Goal: Information Seeking & Learning: Learn about a topic

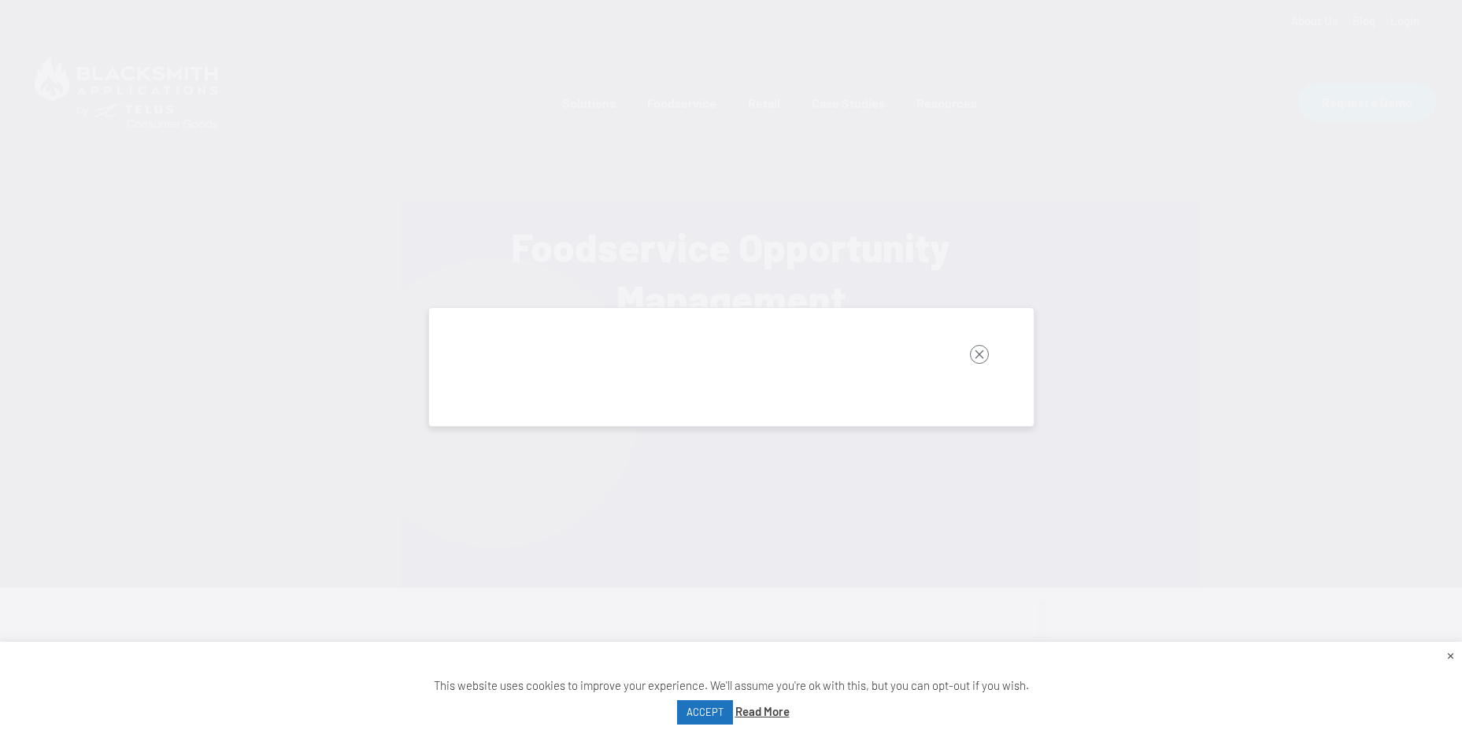
click at [978, 359] on rect "button" at bounding box center [979, 354] width 19 height 19
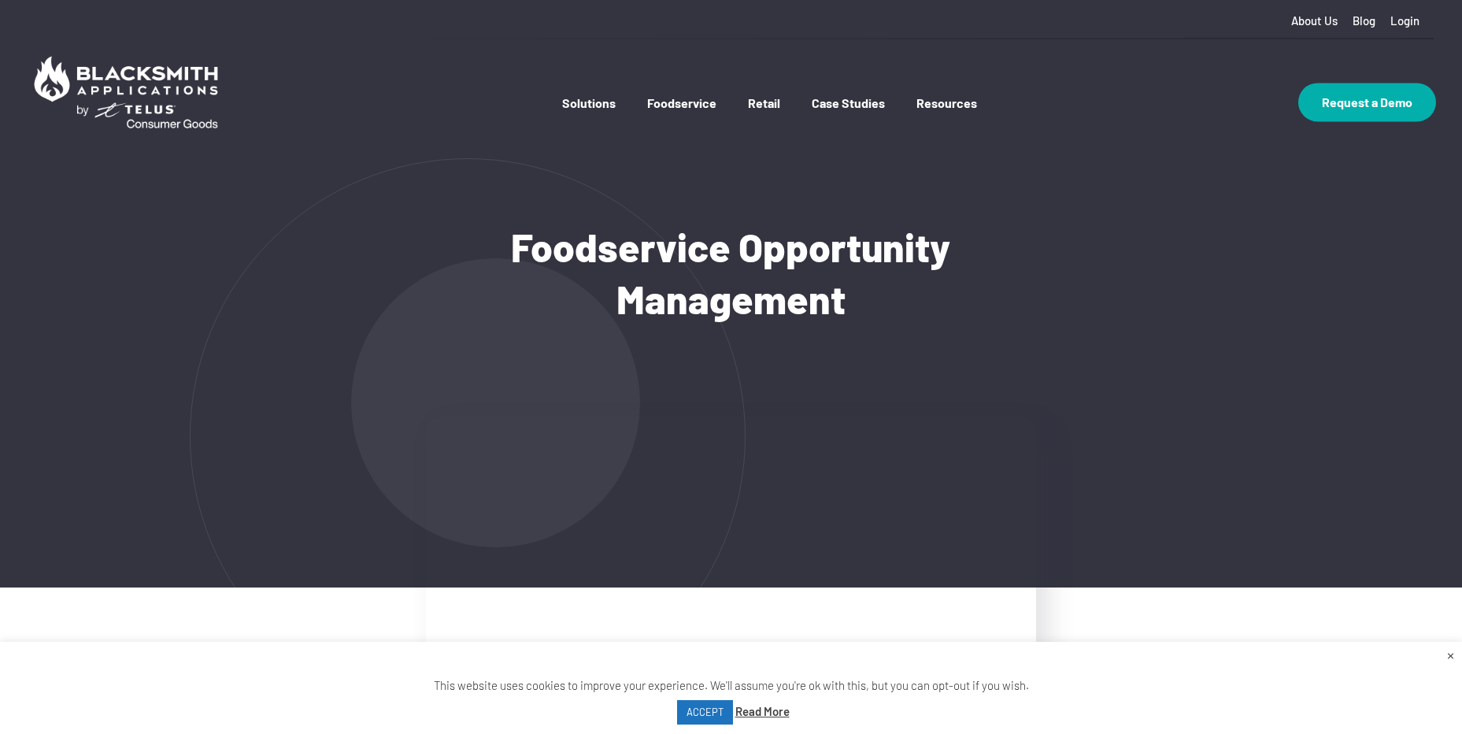
click at [976, 343] on div "Foodservice Opportunity Management" at bounding box center [730, 384] width 687 height 406
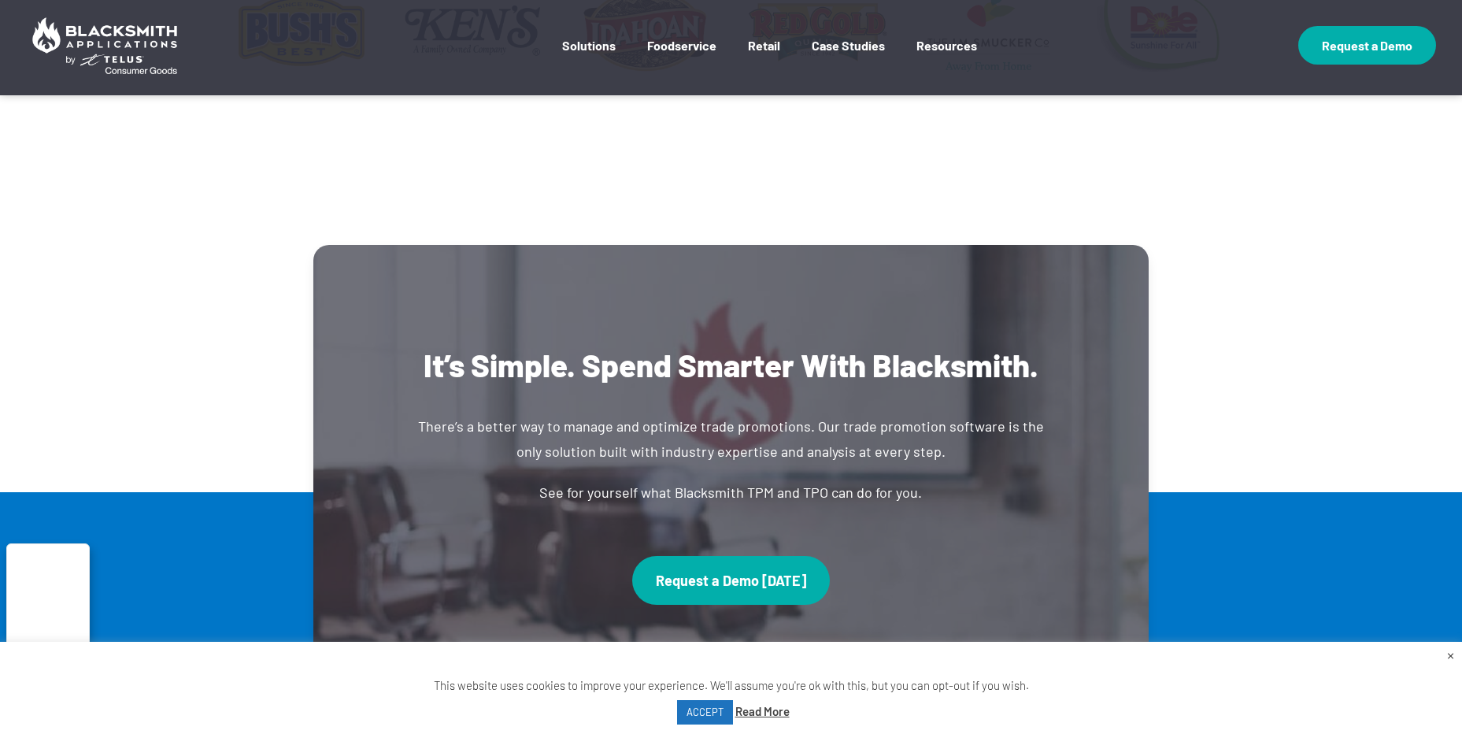
scroll to position [1024, 0]
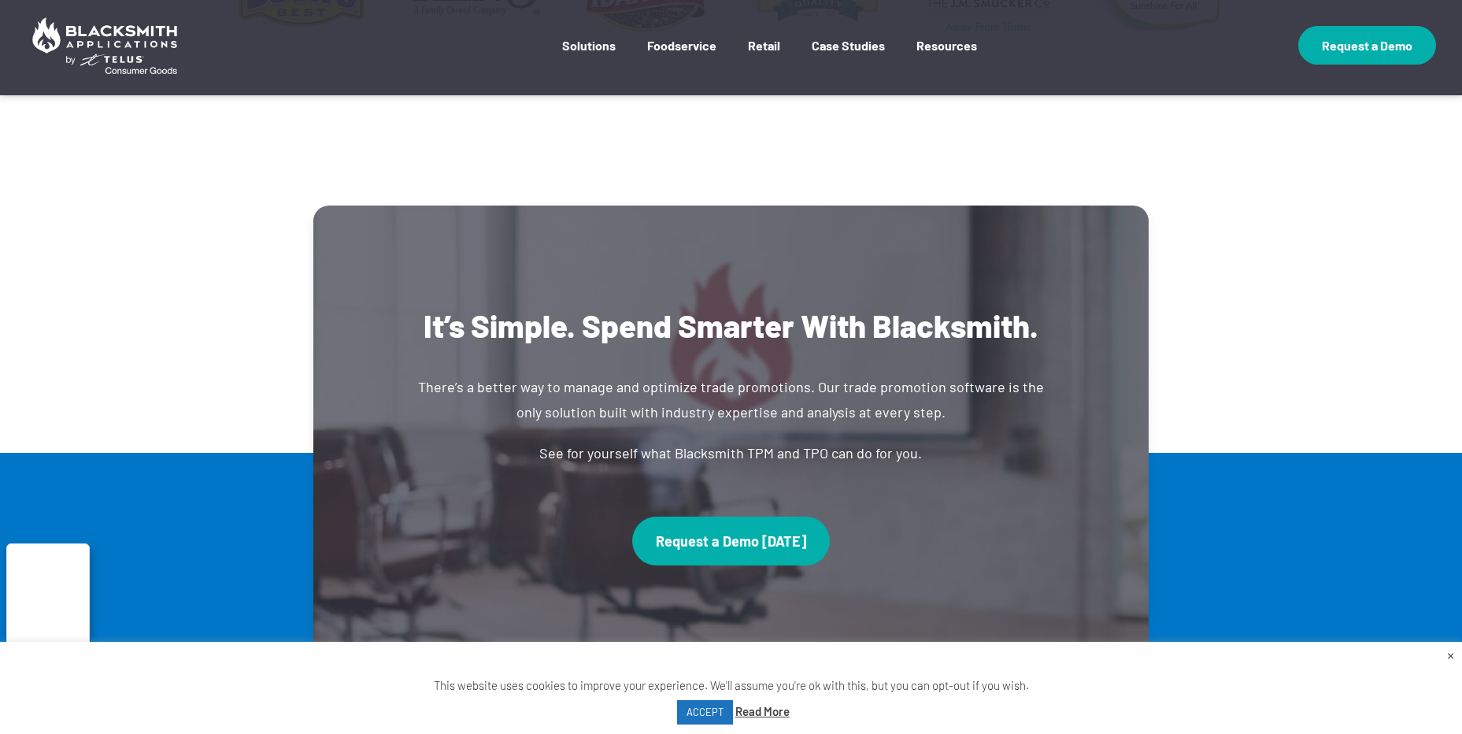
click at [302, 312] on div "It’s Simple. Spend Smarter With Blacksmith. There’s a better way to manage and …" at bounding box center [732, 448] width 860 height 486
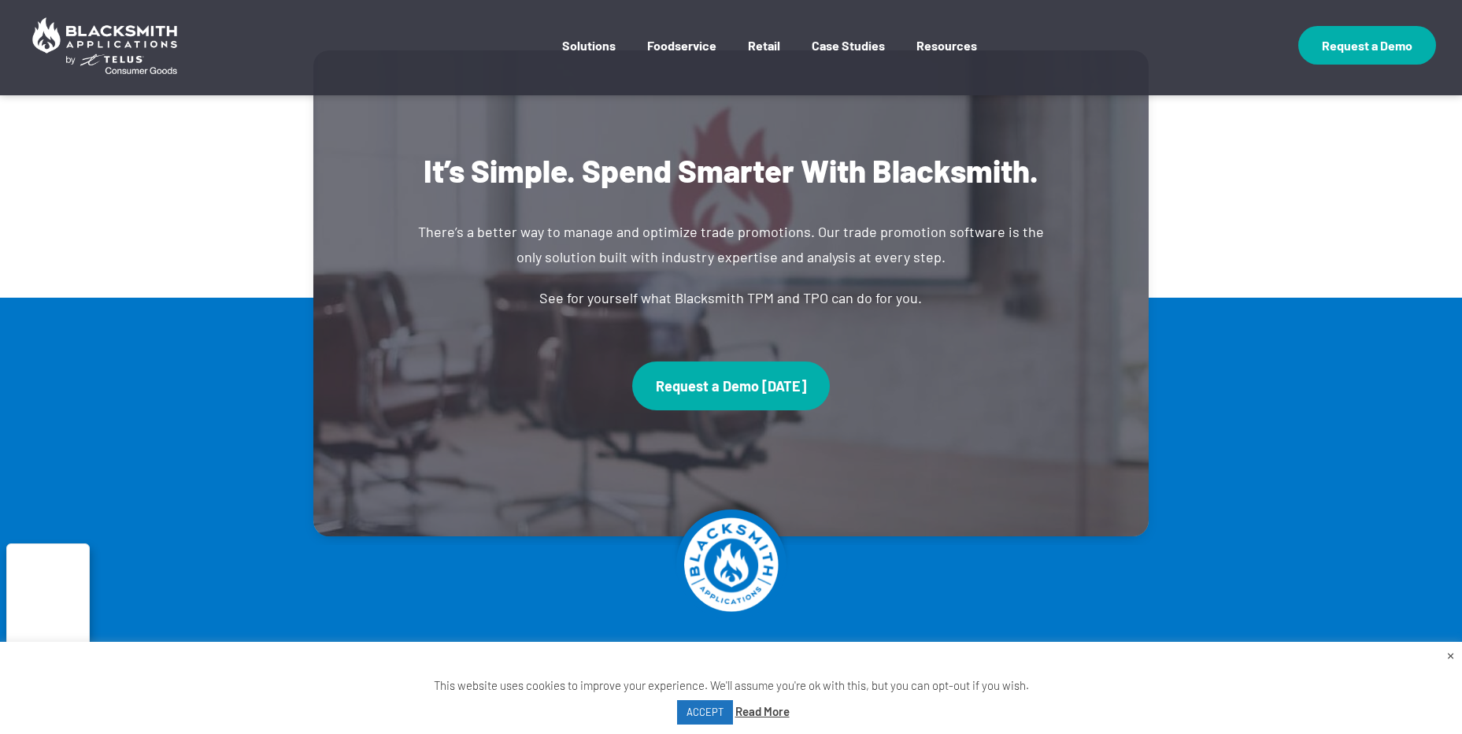
scroll to position [1102, 0]
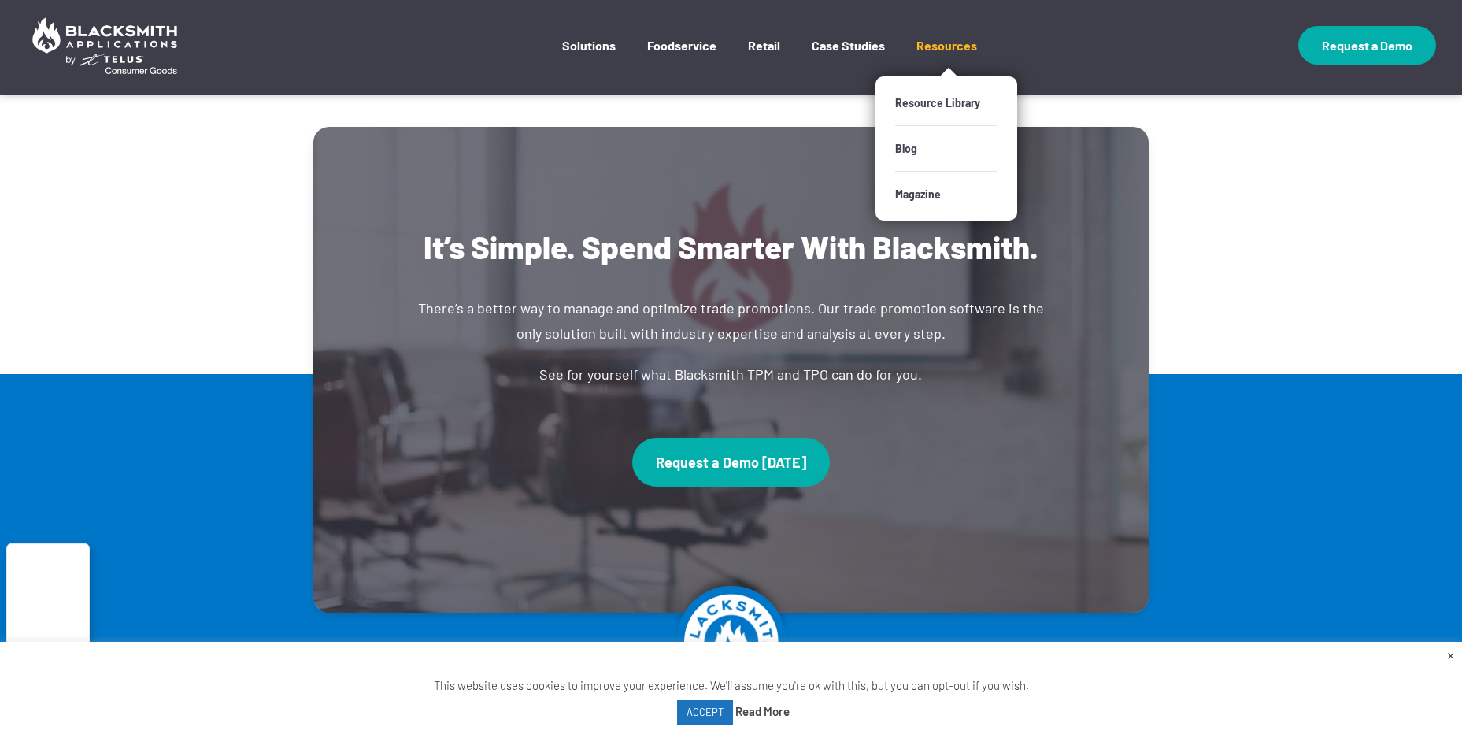
click at [935, 39] on link "Resources" at bounding box center [946, 57] width 61 height 39
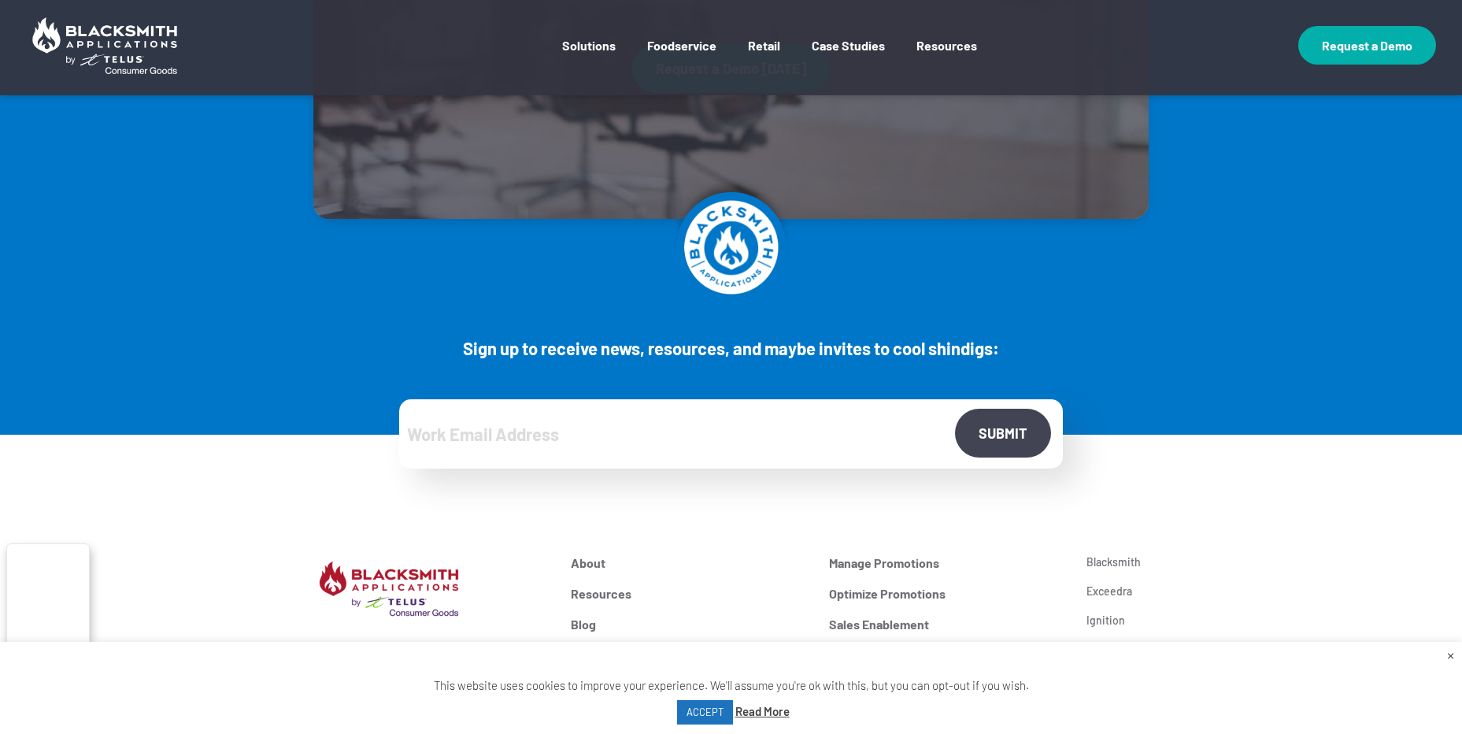
scroll to position [1632, 0]
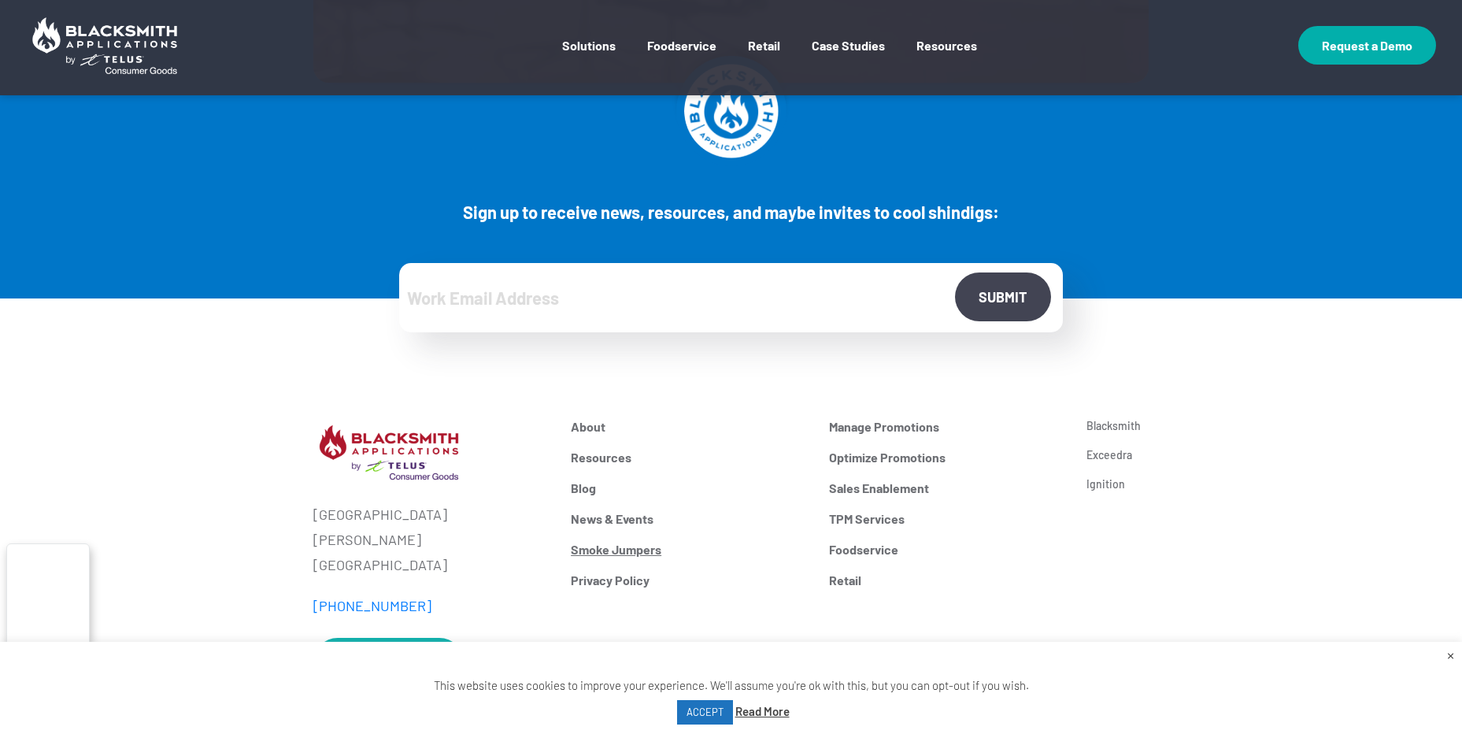
click at [613, 546] on link "Smoke Jumpers" at bounding box center [688, 549] width 235 height 15
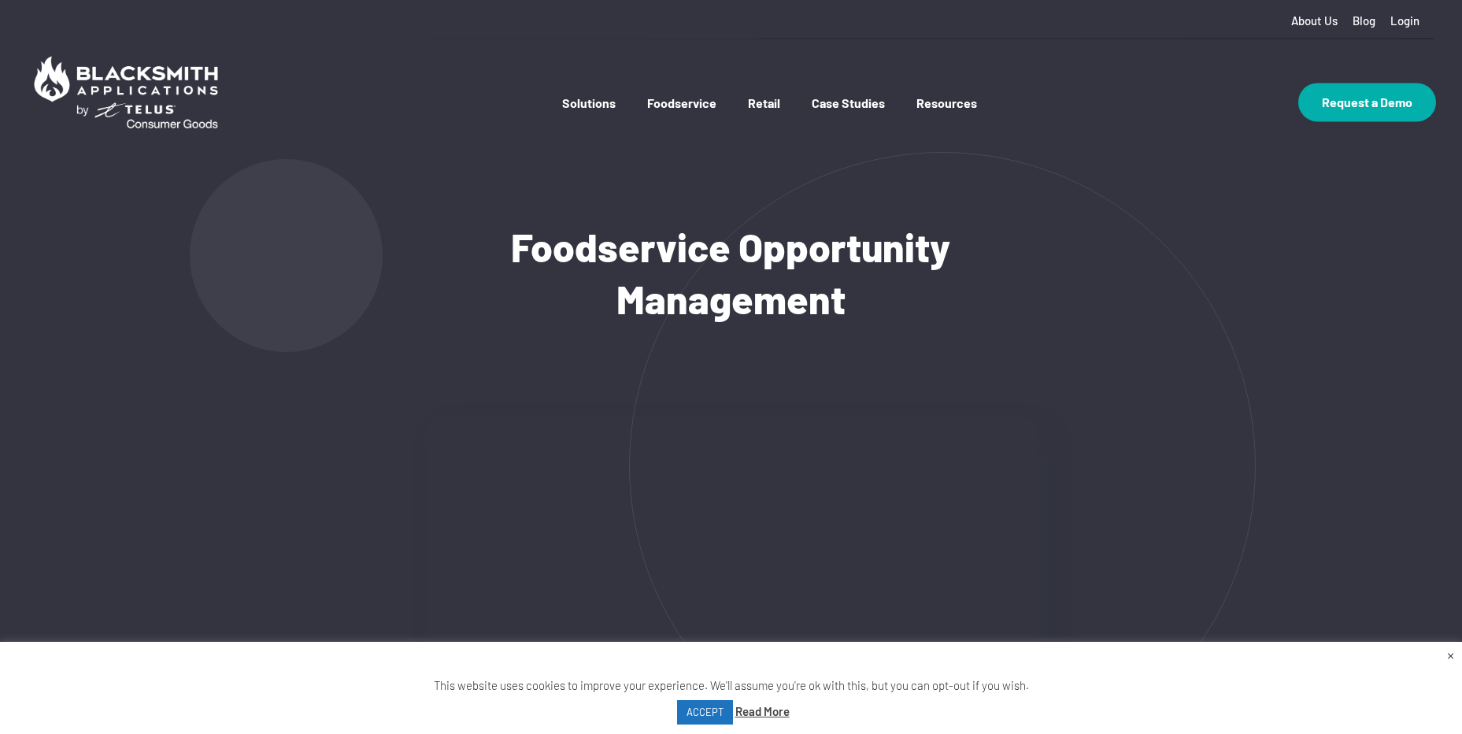
click at [598, 102] on link "Solutions" at bounding box center [589, 118] width 54 height 46
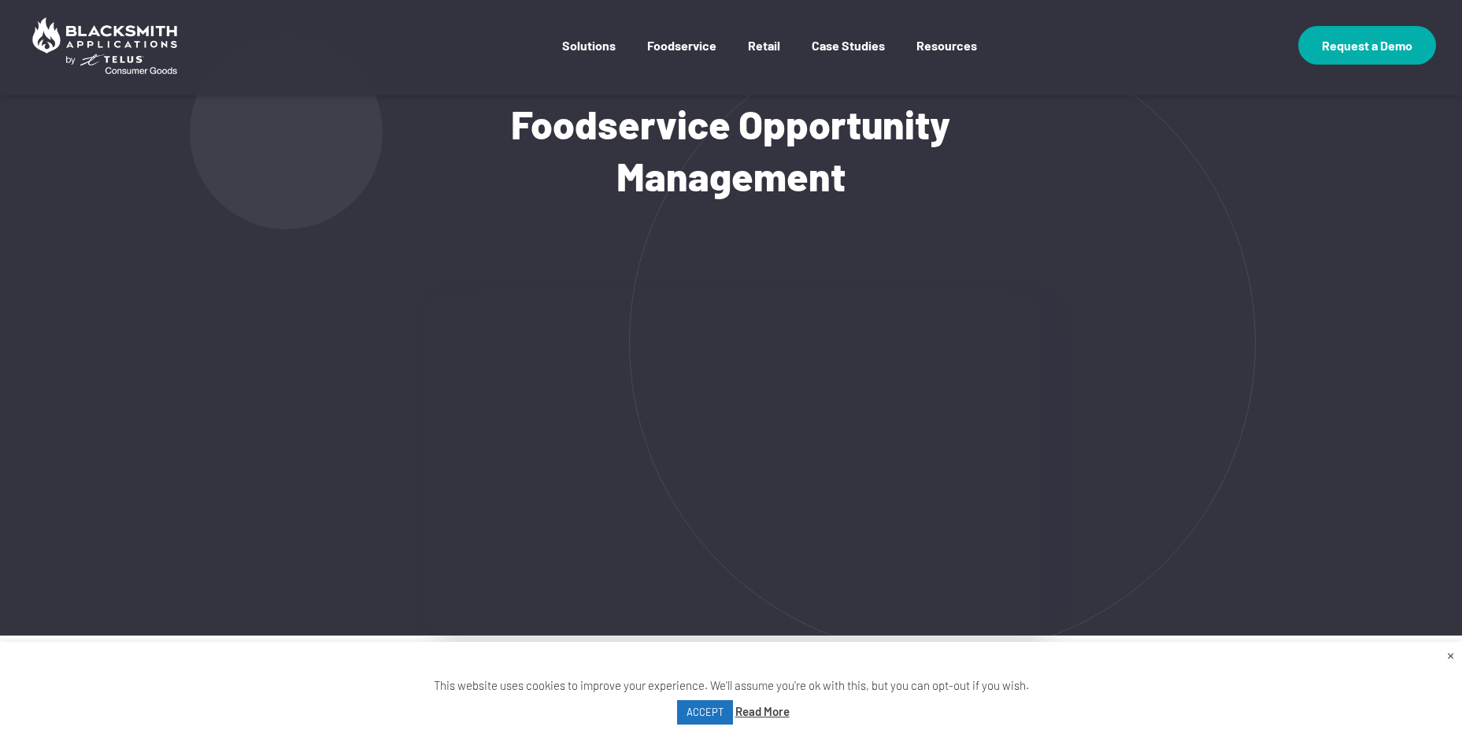
click at [730, 266] on div "Foodservice Opportunity Management" at bounding box center [730, 346] width 687 height 577
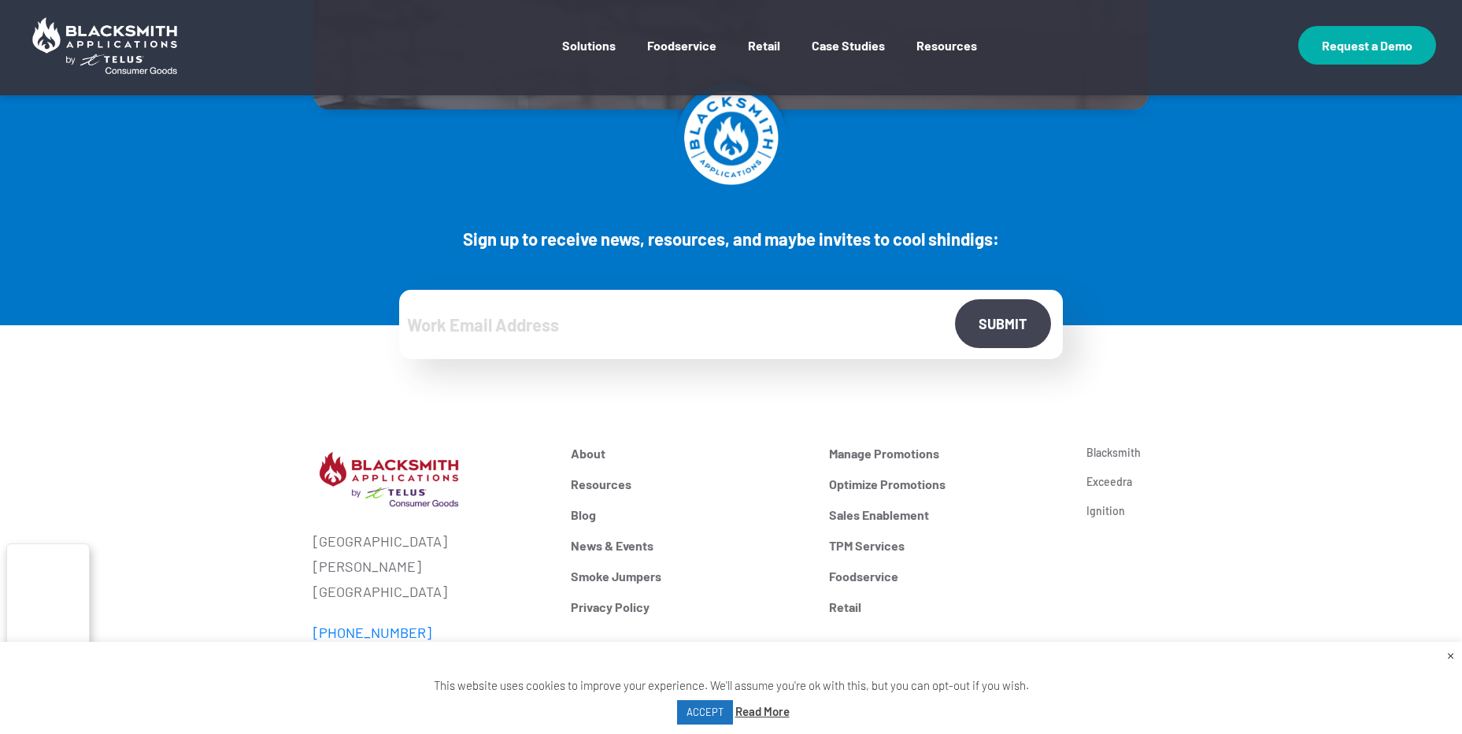
scroll to position [1632, 0]
